Goal: Task Accomplishment & Management: Use online tool/utility

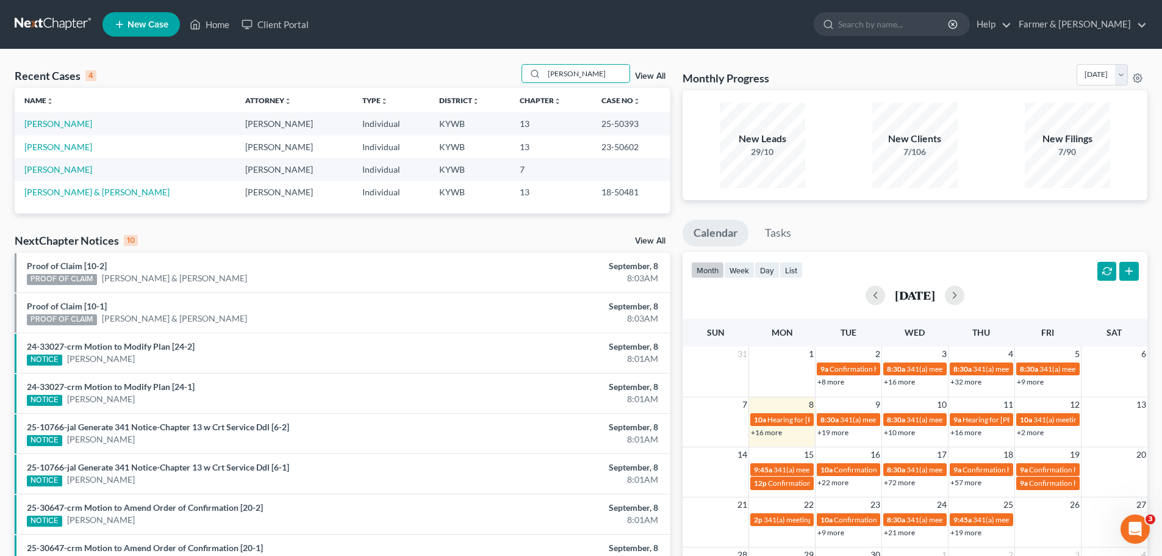
drag, startPoint x: 586, startPoint y: 79, endPoint x: 448, endPoint y: 88, distance: 138.2
click at [448, 88] on div "Recent Cases 4 [PERSON_NAME] View All Name unfold_more expand_more expand_less …" at bounding box center [343, 138] width 656 height 149
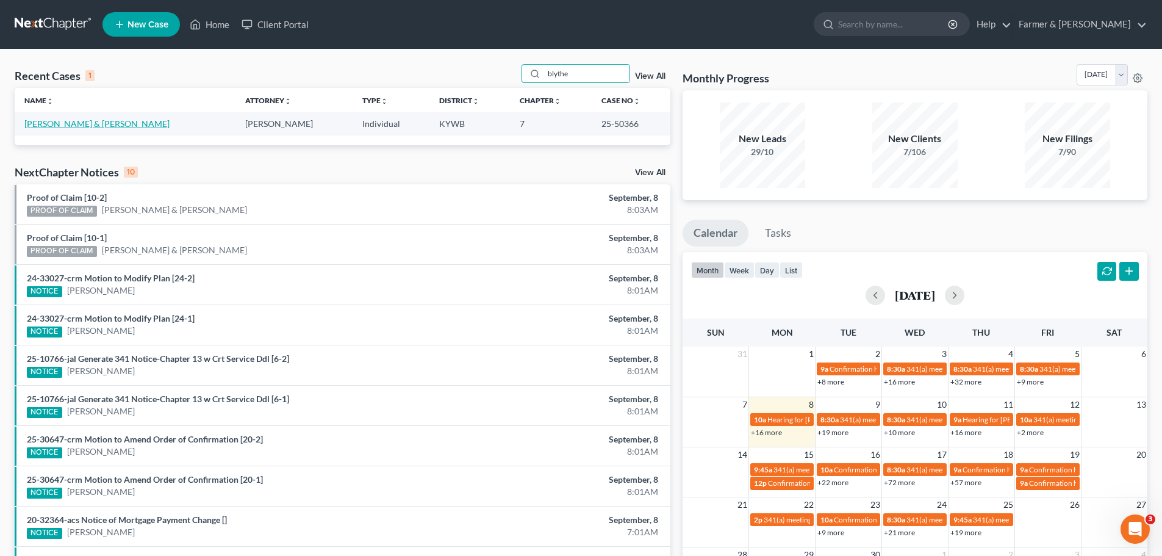
type input "blythe"
click at [96, 128] on link "[PERSON_NAME] & [PERSON_NAME]" at bounding box center [96, 123] width 145 height 10
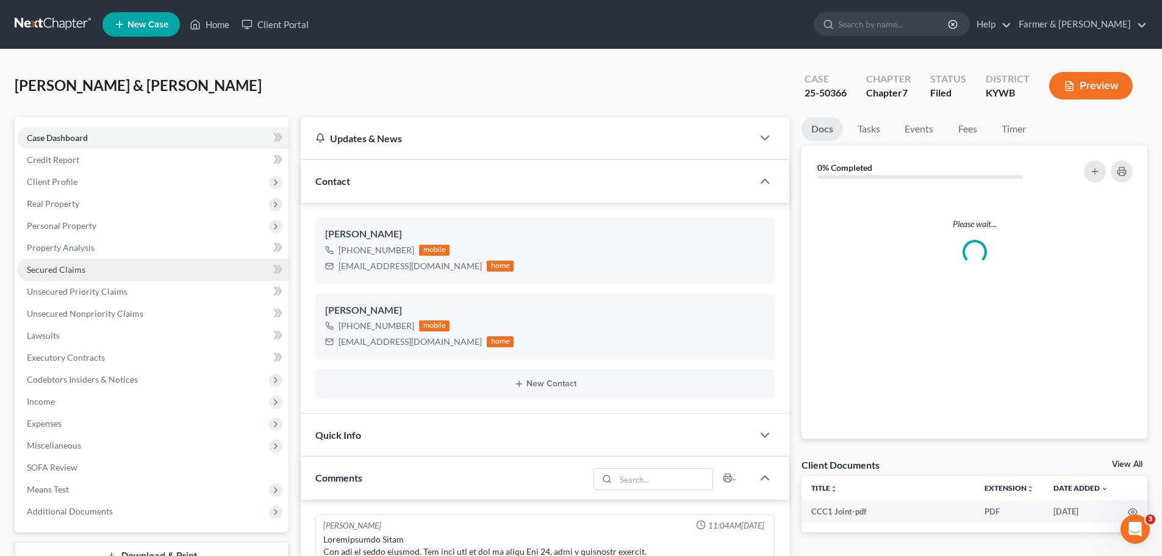
click at [71, 265] on span "Secured Claims" at bounding box center [56, 269] width 59 height 10
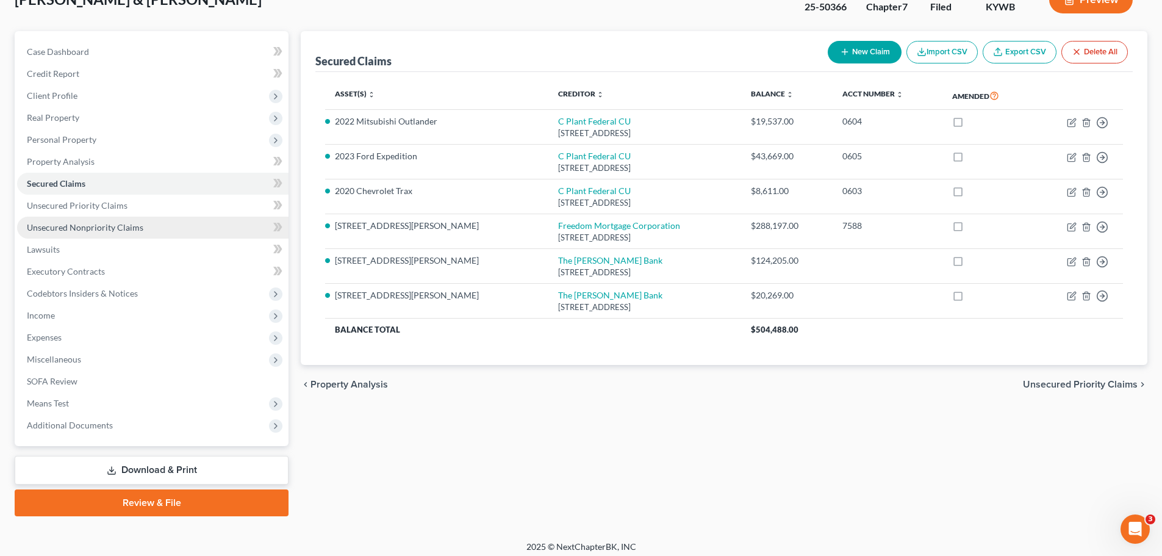
scroll to position [93, 0]
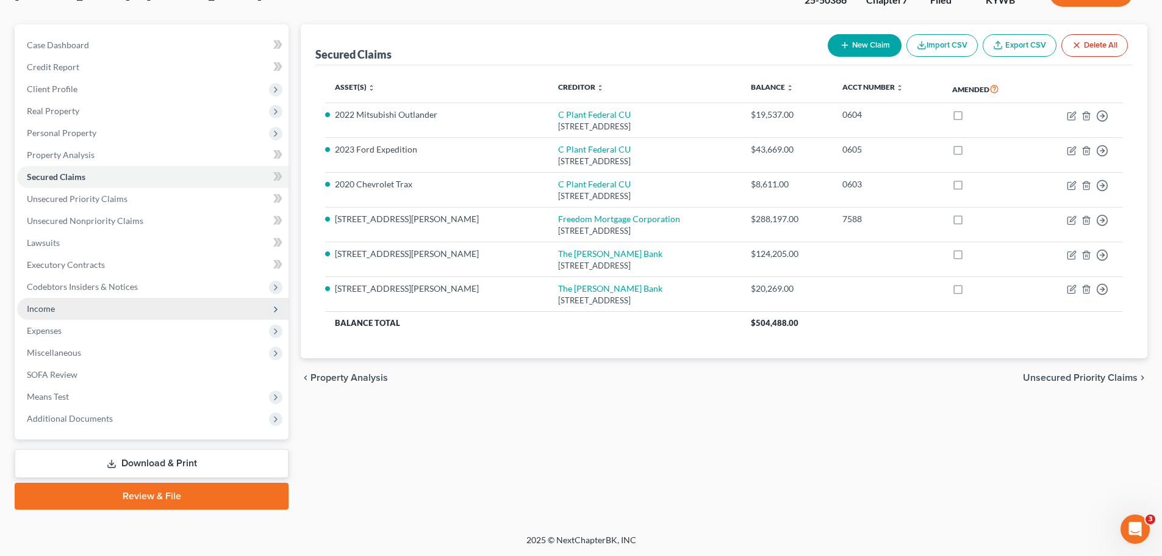
click at [62, 309] on span "Income" at bounding box center [153, 309] width 272 height 22
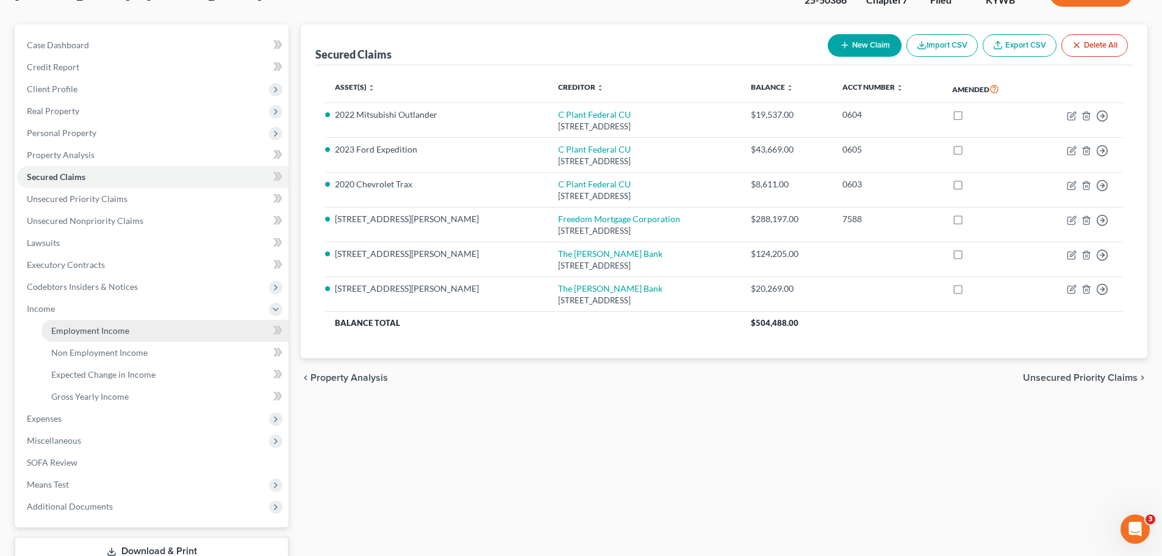
click at [82, 334] on span "Employment Income" at bounding box center [90, 330] width 78 height 10
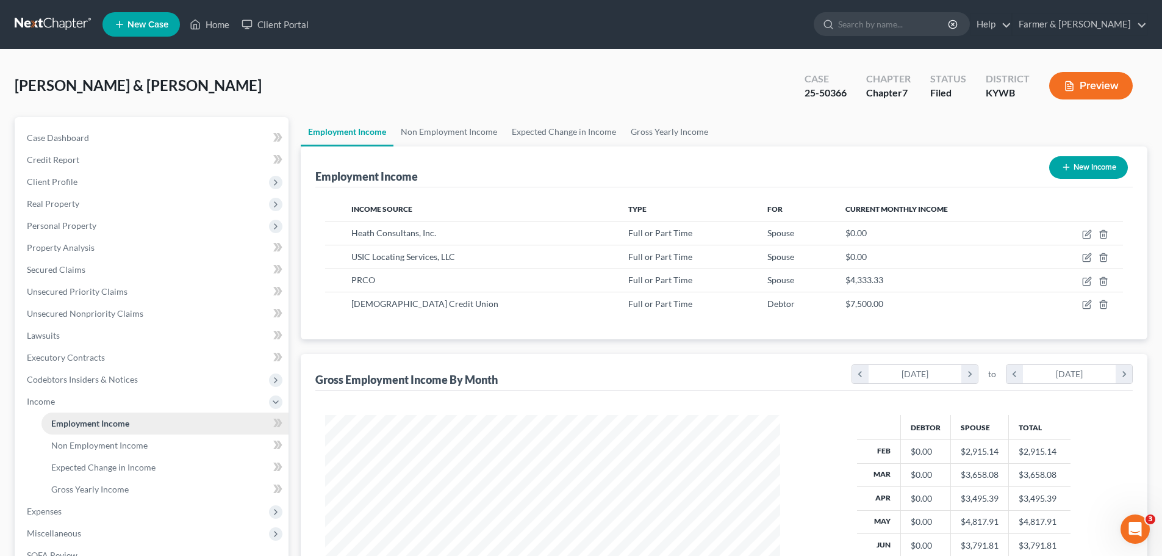
scroll to position [228, 480]
click at [49, 184] on span "Client Profile" at bounding box center [52, 181] width 51 height 10
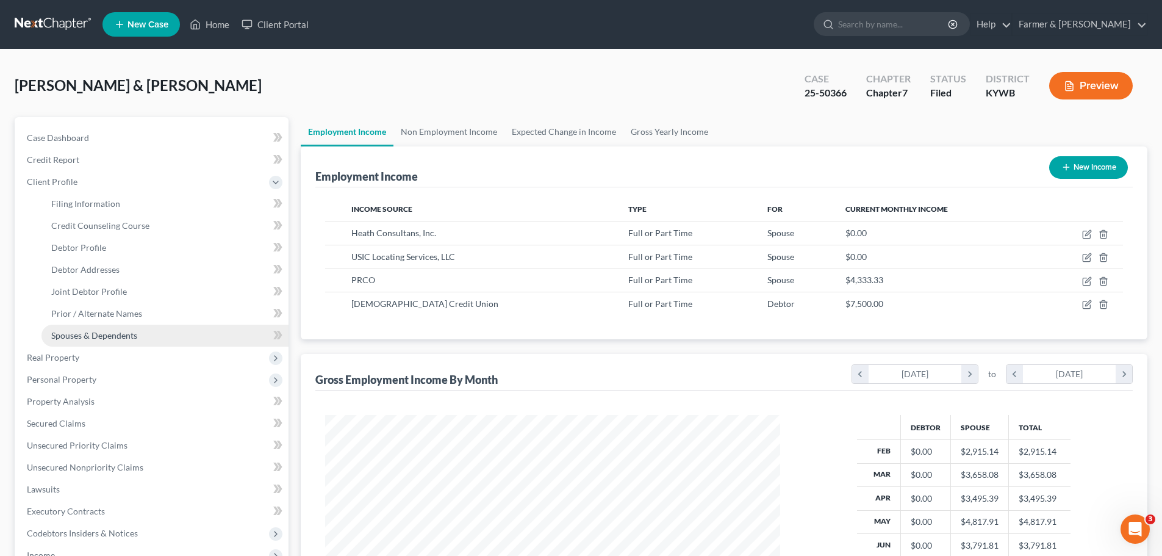
click at [111, 332] on span "Spouses & Dependents" at bounding box center [94, 335] width 86 height 10
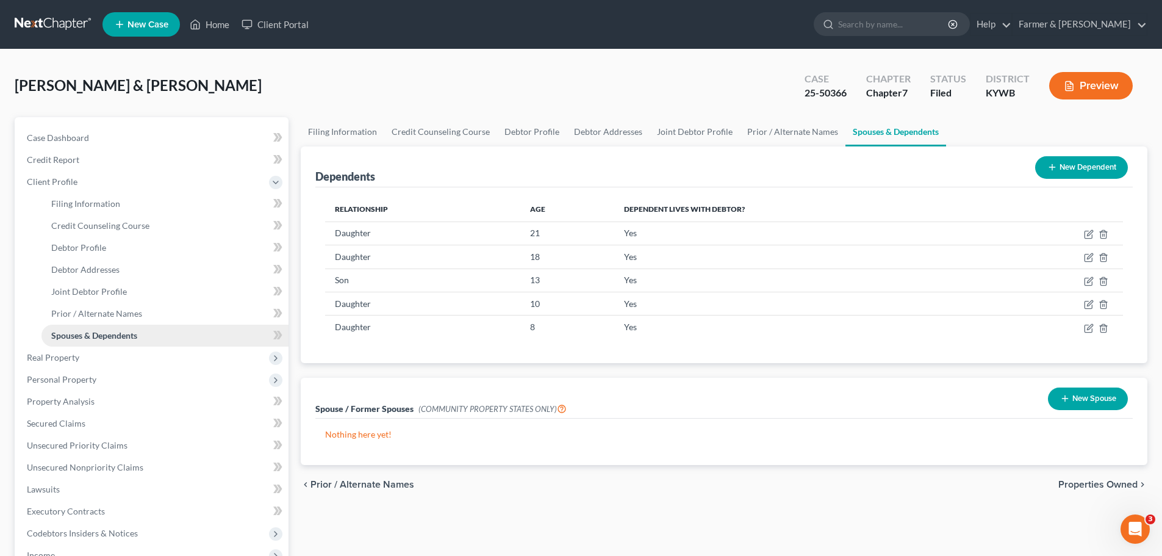
scroll to position [61, 0]
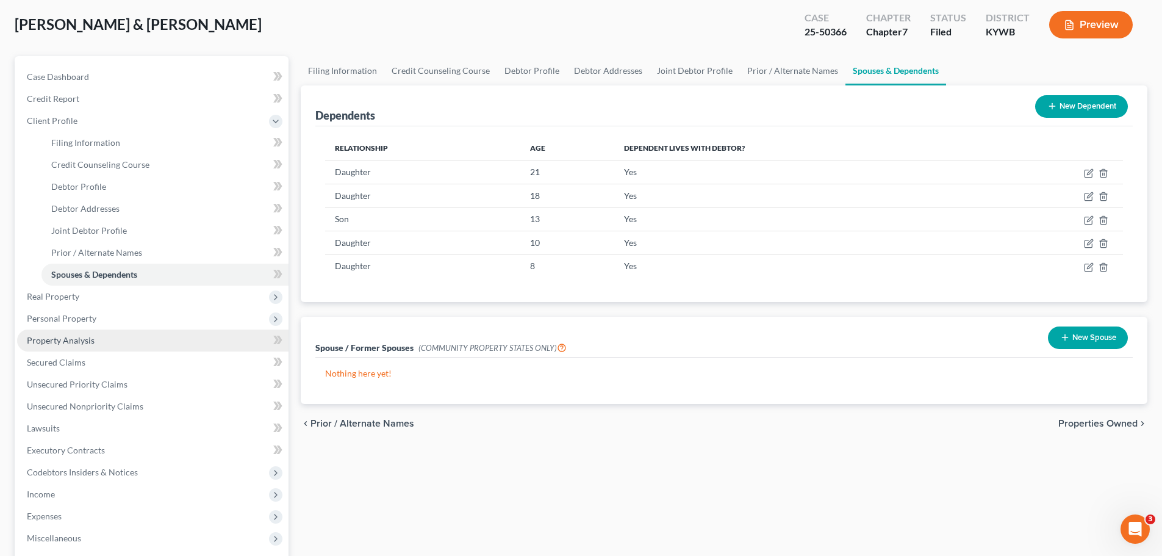
click at [104, 335] on link "Property Analysis" at bounding box center [153, 340] width 272 height 22
